Goal: Task Accomplishment & Management: Use online tool/utility

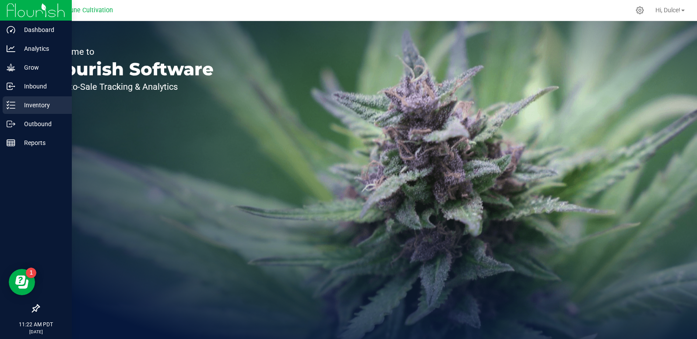
click at [7, 109] on icon at bounding box center [11, 105] width 9 height 9
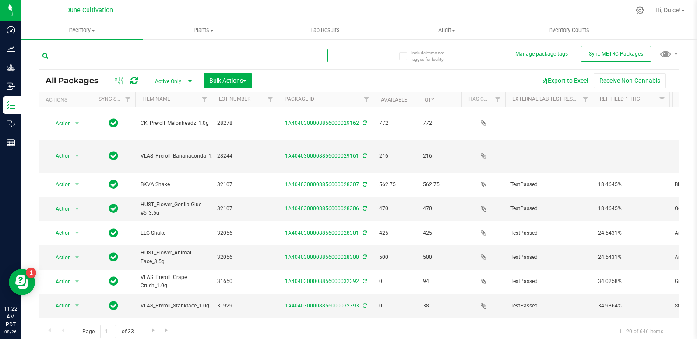
click at [108, 57] on input "text" at bounding box center [183, 55] width 289 height 13
paste input "32112"
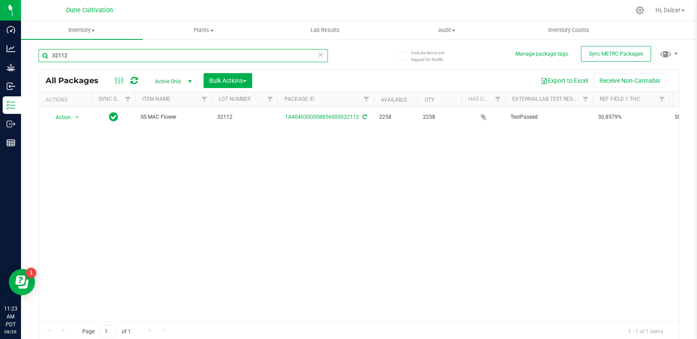
click at [90, 56] on input "32112" at bounding box center [183, 55] width 289 height 13
paste input "231"
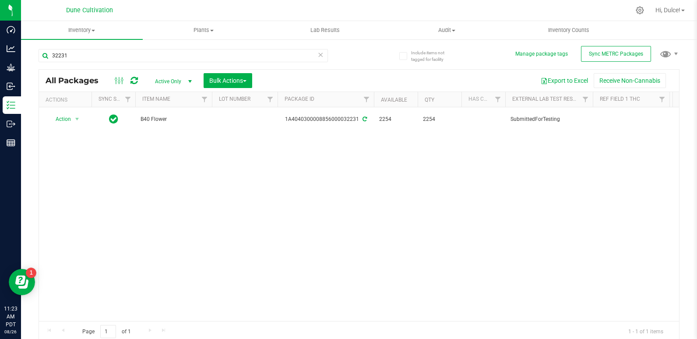
click at [126, 63] on div "32231" at bounding box center [183, 59] width 289 height 20
click at [126, 59] on input "32231" at bounding box center [183, 55] width 289 height 13
paste input "0"
click at [124, 57] on input "32230" at bounding box center [183, 55] width 289 height 13
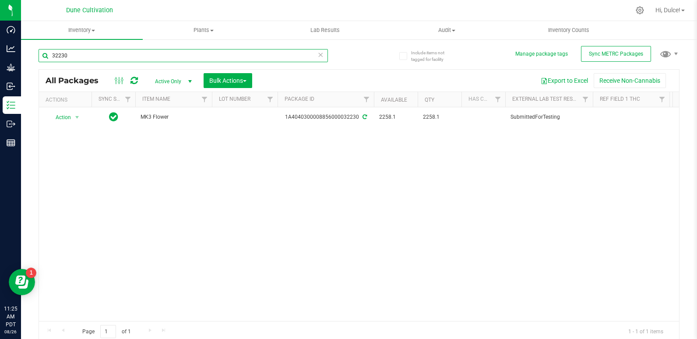
click at [124, 57] on input "32230" at bounding box center [183, 55] width 289 height 13
paste input "121"
click at [102, 53] on input "32121" at bounding box center [183, 55] width 289 height 13
paste input "0"
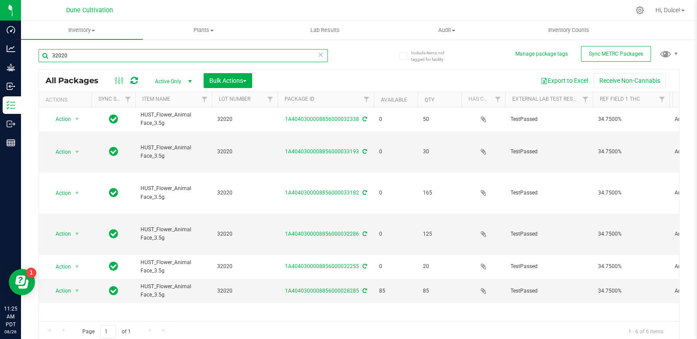
type input "32020"
click at [174, 81] on span "Active Only" at bounding box center [172, 81] width 48 height 12
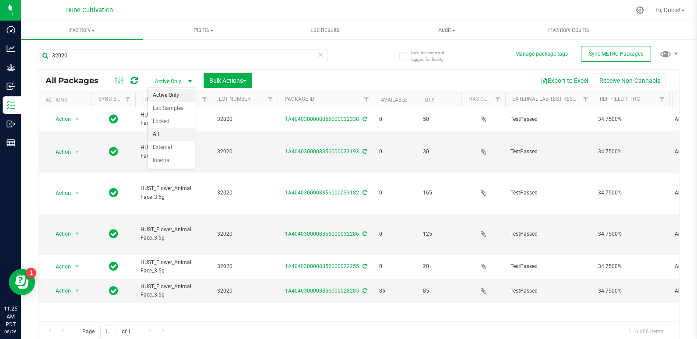
click at [166, 130] on li "All" at bounding box center [171, 134] width 47 height 13
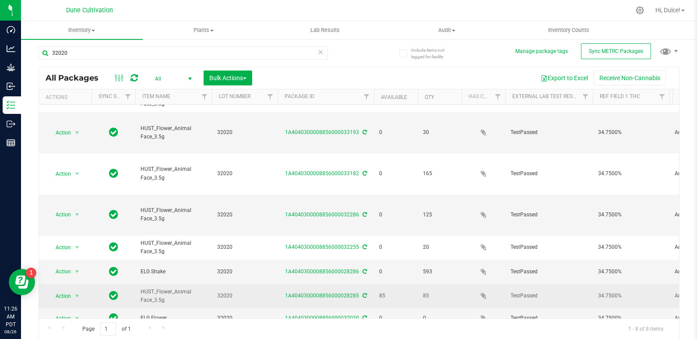
scroll to position [3, 0]
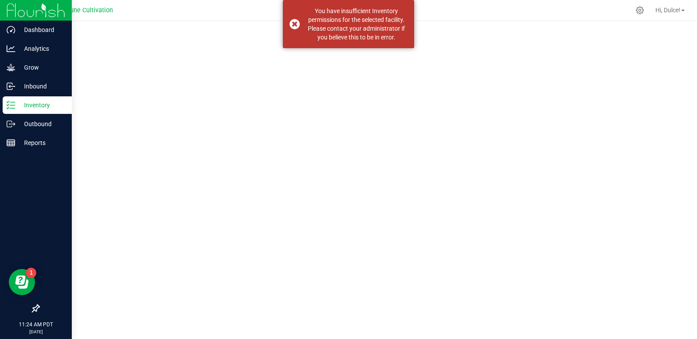
click at [16, 109] on p "Inventory" at bounding box center [41, 105] width 53 height 11
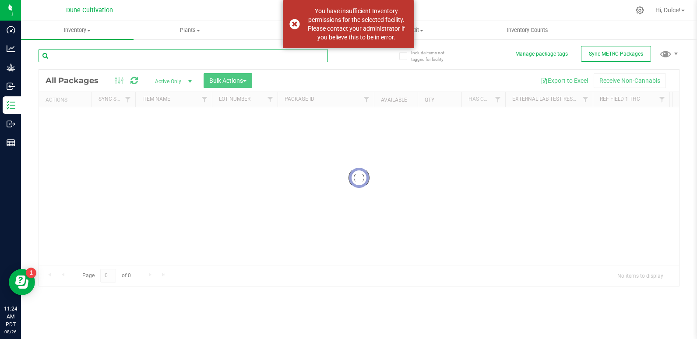
click at [103, 59] on input "text" at bounding box center [183, 55] width 289 height 13
paste input "32112"
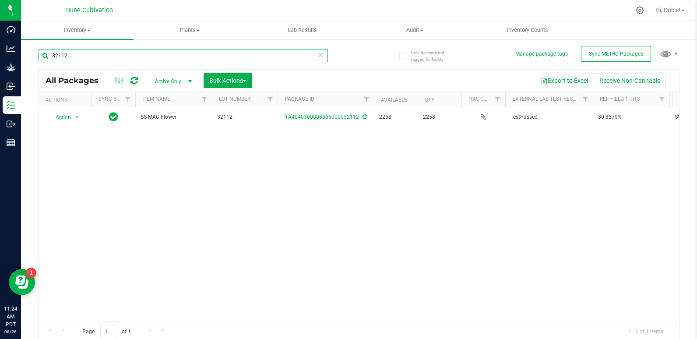
type input "32112"
